Goal: Task Accomplishment & Management: Use online tool/utility

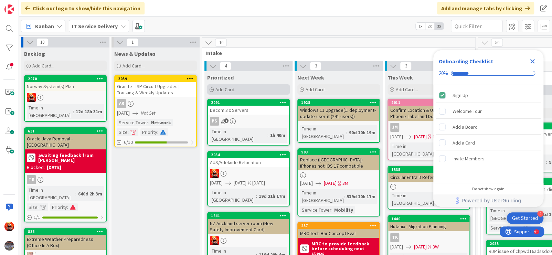
click at [222, 90] on span "Add Card..." at bounding box center [226, 89] width 22 height 6
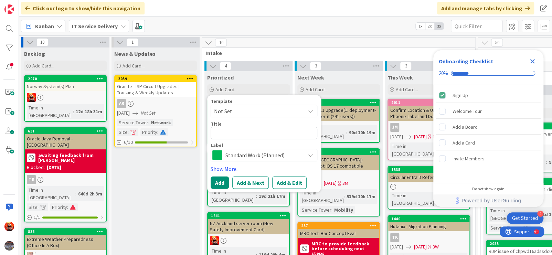
type textarea "x"
type textarea "N"
type textarea "x"
type textarea "NZ"
type textarea "x"
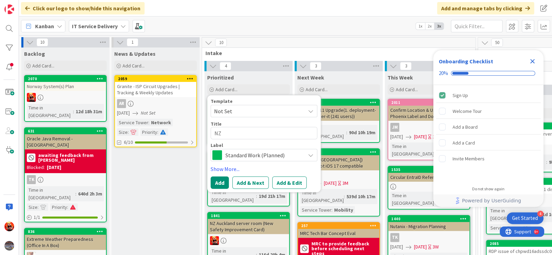
type textarea "NZ W"
type textarea "x"
type textarea "NZ Wel"
type textarea "x"
type textarea "NZ Well"
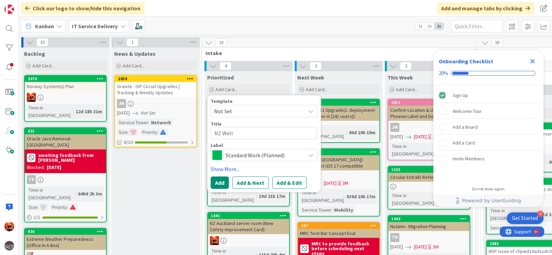
type textarea "x"
type textarea "NZ Welli"
type textarea "x"
type textarea "NZ Welling"
type textarea "x"
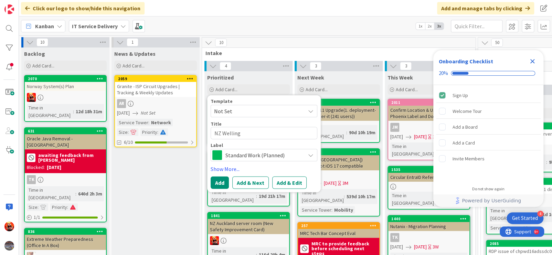
type textarea "NZ Wellingt"
type textarea "x"
type textarea "NZ Wellingto"
type textarea "x"
type textarea "NZ [GEOGRAPHIC_DATA]"
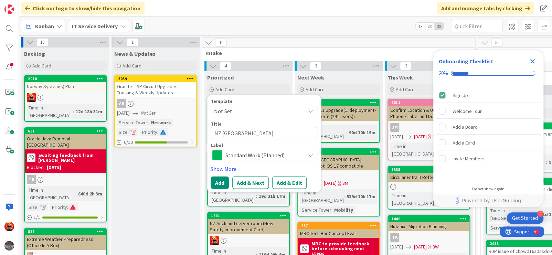
type textarea "x"
type textarea "NZ [GEOGRAPHIC_DATA]"
type textarea "x"
type textarea "NZ Wellington o"
type textarea "x"
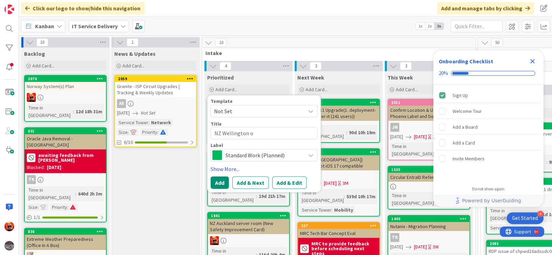
type textarea "NZ [GEOGRAPHIC_DATA] of"
type textarea "x"
type textarea "NZ Wellington off"
type textarea "x"
type textarea "NZ Wellington offi"
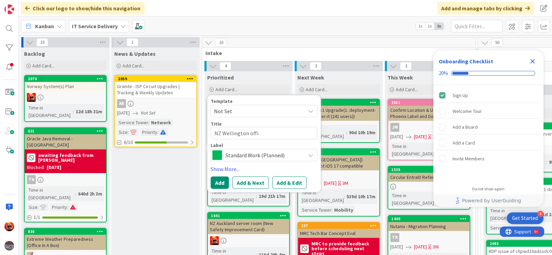
type textarea "x"
type textarea "NZ Wellington offic"
type textarea "x"
type textarea "NZ [GEOGRAPHIC_DATA] office"
type textarea "x"
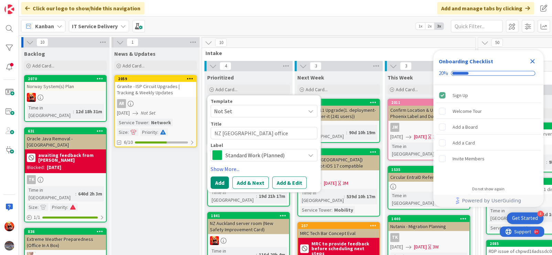
type textarea "NZ [GEOGRAPHIC_DATA] office"
type textarea "x"
type textarea "NZ Wellington office r"
type textarea "x"
type textarea "NZ Wellington office re"
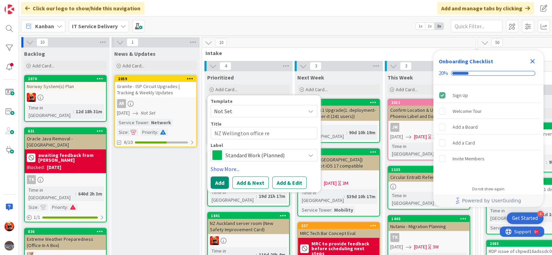
type textarea "x"
type textarea "NZ Wellington office reoc"
type textarea "x"
type textarea "NZ Wellington office reoca"
type textarea "x"
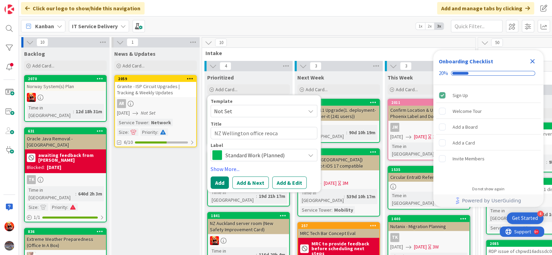
type textarea "NZ Wellington office reocat"
type textarea "x"
type textarea "NZ Wellington office reocati"
type textarea "x"
type textarea "NZ Wellington office reocat"
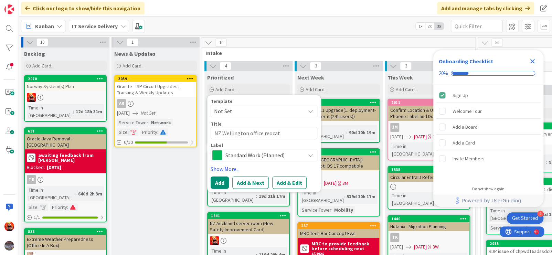
type textarea "x"
type textarea "NZ Wellington office reoca"
type textarea "x"
type textarea "NZ Wellington office reoc"
type textarea "x"
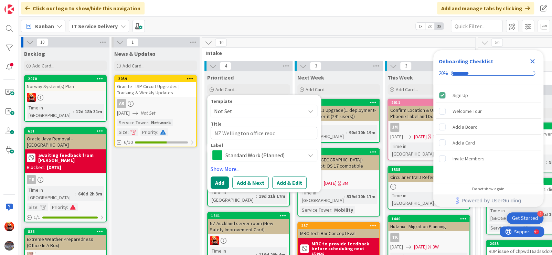
type textarea "NZ Wellington office reo"
type textarea "x"
type textarea "NZ Wellington office re"
type textarea "x"
type textarea "NZ Wellington office rel"
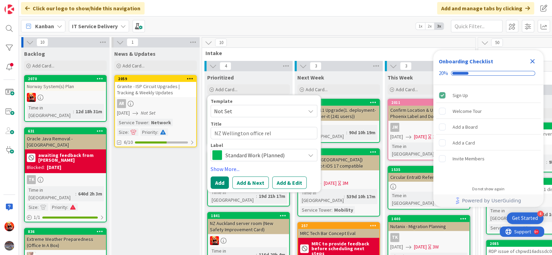
type textarea "x"
type textarea "NZ Wellington office relo"
type textarea "x"
type textarea "NZ Wellington office reloc"
type textarea "x"
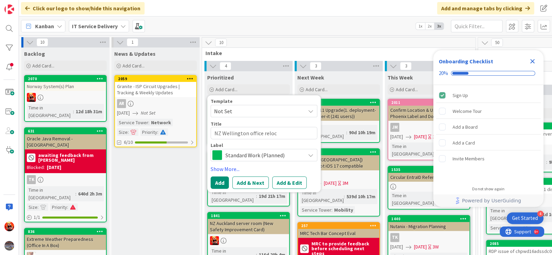
type textarea "NZ Wellington office reloca"
type textarea "x"
type textarea "NZ Wellington office relocat"
type textarea "x"
type textarea "NZ Wellington office relocati"
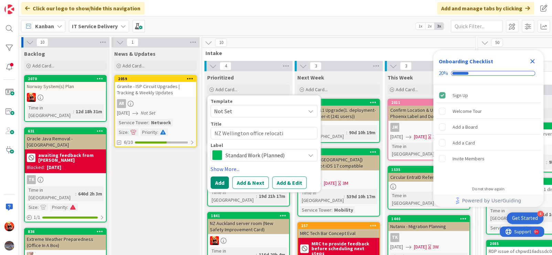
type textarea "x"
type textarea "NZ Wellington office relocatio"
type textarea "x"
type textarea "NZ Wellington office relocation"
click at [282, 181] on button "Add & Edit" at bounding box center [289, 182] width 34 height 12
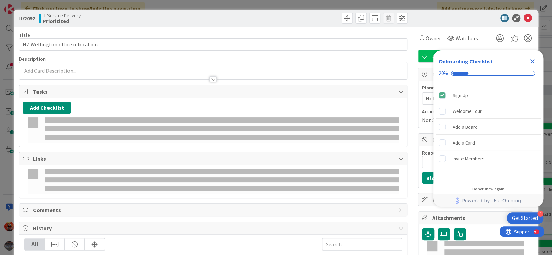
click at [250, 115] on div "Add Checklist" at bounding box center [213, 122] width 381 height 42
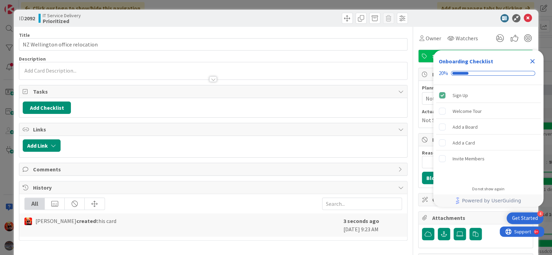
click at [532, 62] on icon "Close Checklist" at bounding box center [532, 61] width 4 height 4
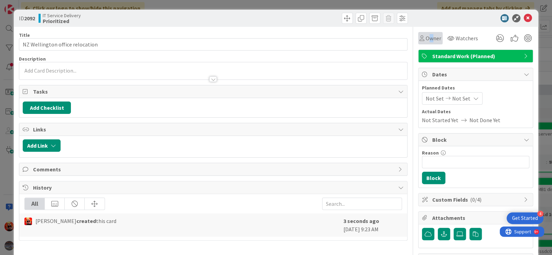
click at [425, 39] on span "Owner" at bounding box center [432, 38] width 15 height 8
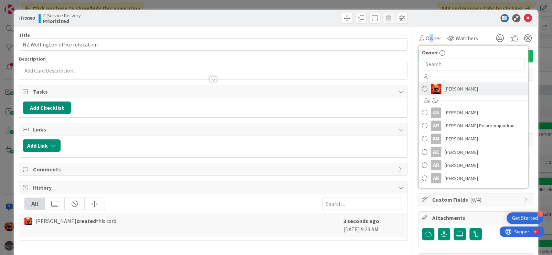
click at [438, 90] on link "[PERSON_NAME]" at bounding box center [472, 88] width 109 height 13
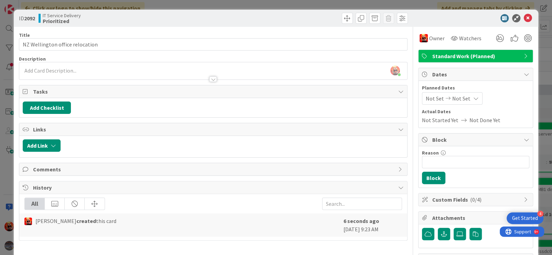
click at [455, 98] on span "Not Set" at bounding box center [461, 98] width 18 height 8
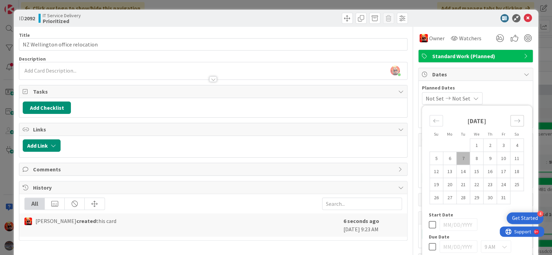
click at [514, 120] on icon "Move forward to switch to the next month." at bounding box center [517, 120] width 7 height 7
click at [446, 160] on td "3" at bounding box center [449, 158] width 13 height 13
type input "[DATE]"
click at [446, 160] on td "3" at bounding box center [449, 158] width 13 height 13
type input "[DATE]"
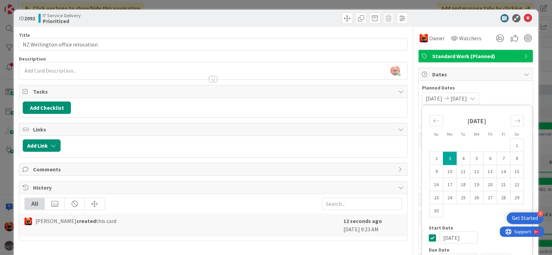
click at [446, 160] on td "3" at bounding box center [449, 158] width 13 height 13
click at [425, 98] on span "[DATE]" at bounding box center [433, 98] width 17 height 8
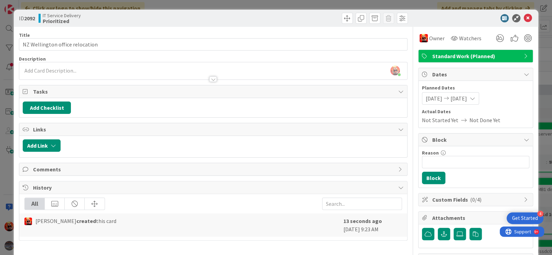
click at [440, 121] on span "Not Started Yet" at bounding box center [440, 120] width 36 height 8
click at [435, 94] on span "[DATE]" at bounding box center [433, 98] width 17 height 8
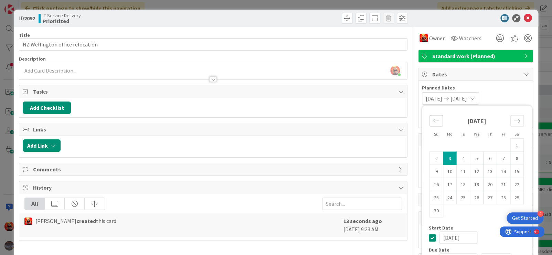
click at [434, 120] on div "Move backward to switch to the previous month." at bounding box center [435, 120] width 13 height 11
click at [458, 171] on td "14" at bounding box center [462, 171] width 13 height 13
type input "[DATE]"
click at [465, 98] on span "Not Set" at bounding box center [459, 98] width 18 height 8
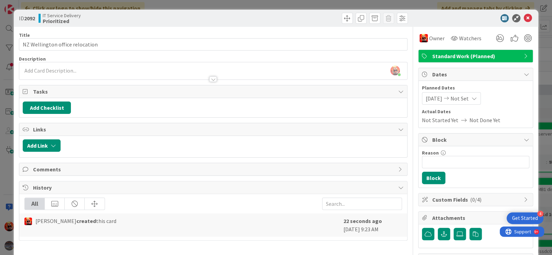
click at [465, 99] on span "Not Set" at bounding box center [459, 98] width 18 height 8
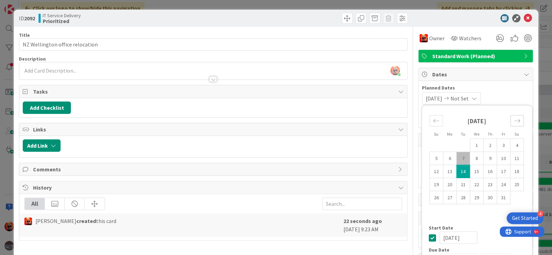
click at [514, 122] on icon "Move forward to switch to the next month." at bounding box center [517, 120] width 7 height 7
click at [488, 158] on td "6" at bounding box center [489, 158] width 13 height 13
type input "[DATE]"
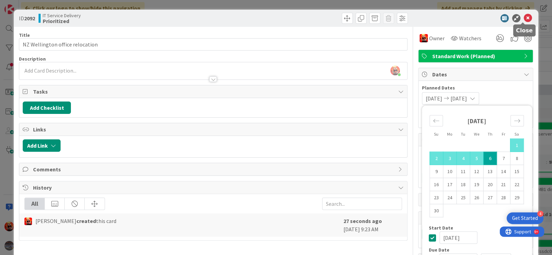
click at [523, 19] on icon at bounding box center [527, 18] width 8 height 8
